Goal: Task Accomplishment & Management: Complete application form

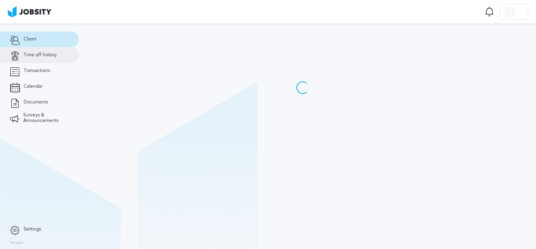
click at [54, 59] on link "Time off history" at bounding box center [39, 55] width 79 height 16
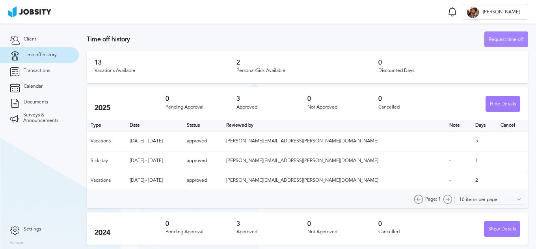
click at [500, 39] on div "Request time off" at bounding box center [505, 40] width 43 height 16
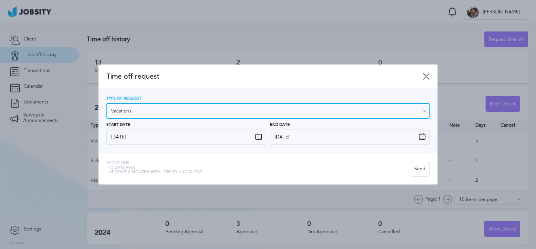
click at [213, 114] on input "Vacations" at bounding box center [267, 111] width 323 height 16
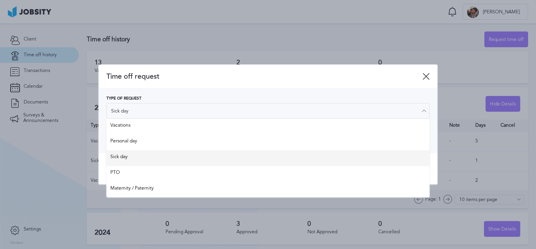
click at [191, 151] on div "Type of Request Sick day Vacations Personal day Sick day PTO Maternity / Patern…" at bounding box center [267, 121] width 339 height 64
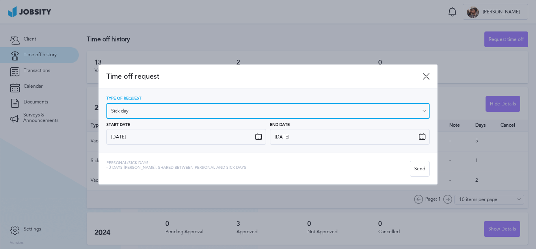
click at [236, 110] on input "Sick day" at bounding box center [267, 111] width 323 height 16
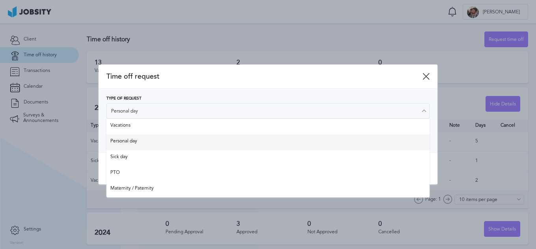
click at [219, 139] on div "Type of Request Personal day Vacations Personal day Sick day PTO Maternity / Pa…" at bounding box center [267, 120] width 323 height 48
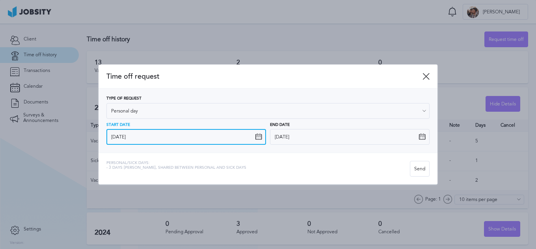
click at [262, 138] on input "[DATE]" at bounding box center [185, 137] width 159 height 16
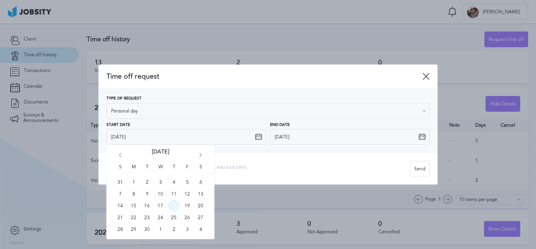
click at [176, 201] on span "18" at bounding box center [174, 206] width 12 height 12
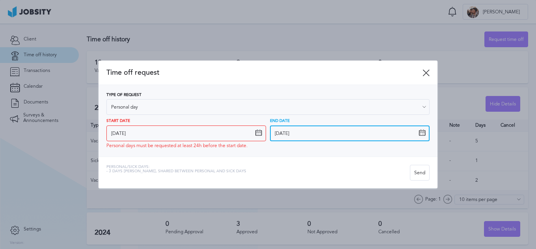
click at [363, 133] on input "[DATE]" at bounding box center [349, 134] width 159 height 16
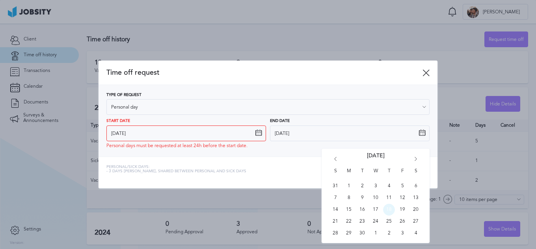
click at [388, 210] on span "18" at bounding box center [389, 210] width 12 height 12
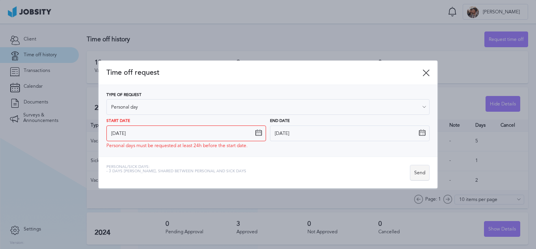
click at [425, 171] on div "Send" at bounding box center [419, 173] width 19 height 16
click at [423, 173] on div "Send" at bounding box center [419, 173] width 19 height 16
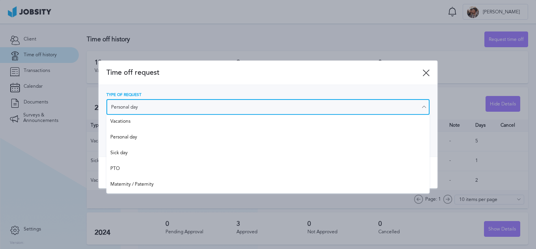
click at [219, 106] on input "Personal day" at bounding box center [267, 107] width 323 height 16
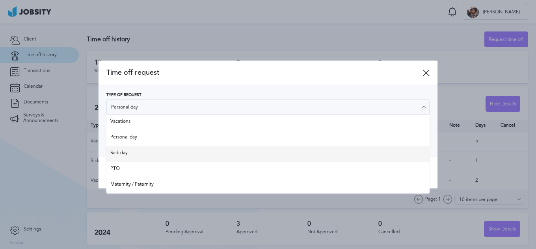
type input "Sick day"
click at [182, 148] on div "Type of Request Sick day Vacations Personal day Sick day PTO Maternity / Patern…" at bounding box center [267, 121] width 339 height 72
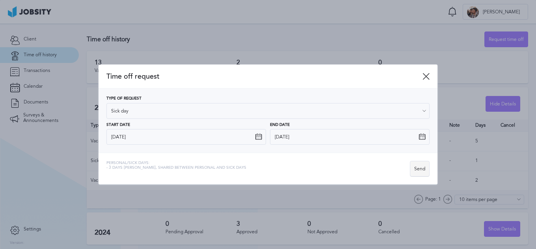
click at [418, 167] on div "Send" at bounding box center [419, 169] width 19 height 16
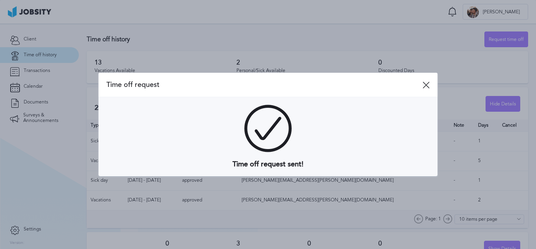
click at [429, 83] on icon at bounding box center [425, 85] width 7 height 7
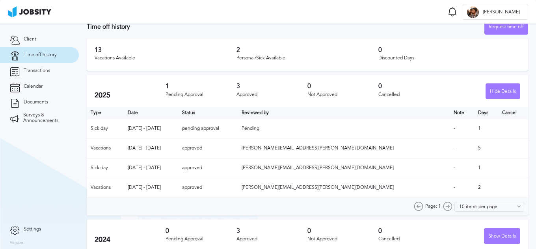
scroll to position [19, 0]
